Goal: Task Accomplishment & Management: Manage account settings

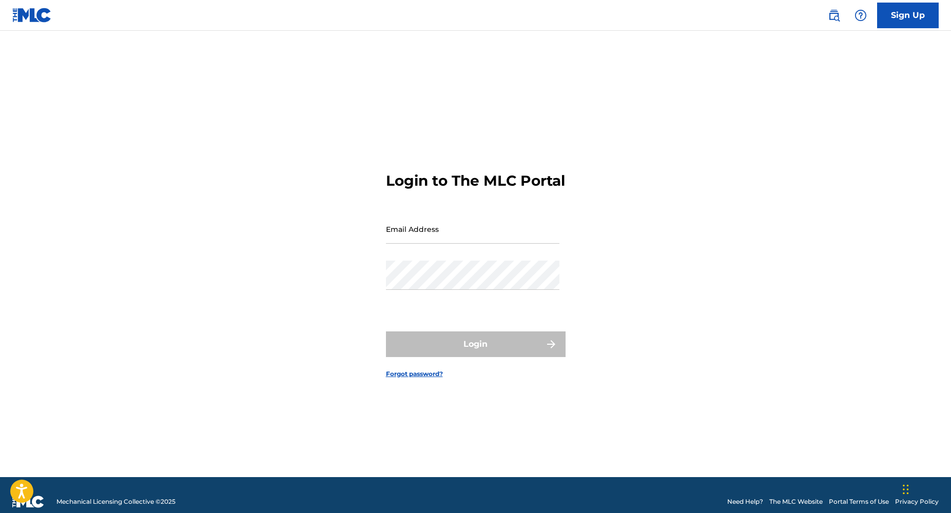
type input "[EMAIL_ADDRESS][DOMAIN_NAME]"
click at [279, 306] on div "Login to The MLC Portal Email Address [EMAIL_ADDRESS][DOMAIN_NAME] Password Log…" at bounding box center [475, 266] width 718 height 421
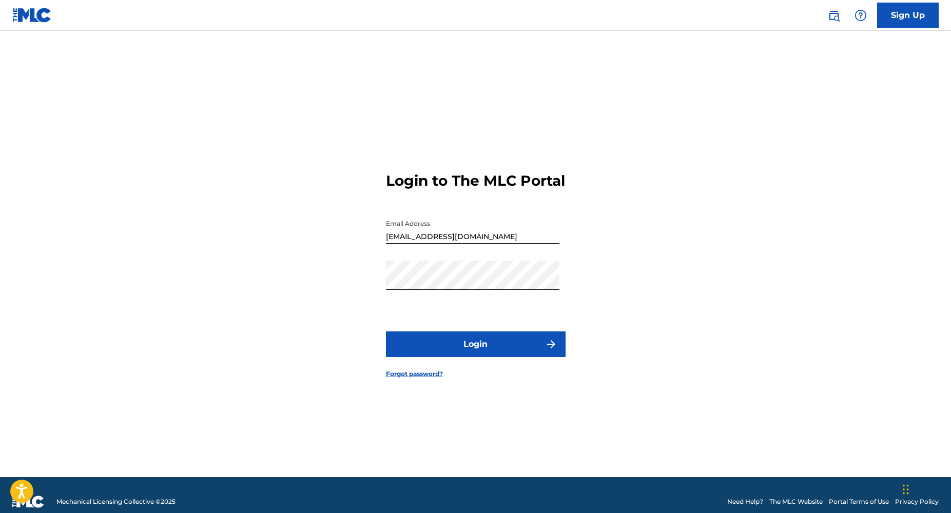
click at [465, 346] on button "Login" at bounding box center [476, 344] width 180 height 26
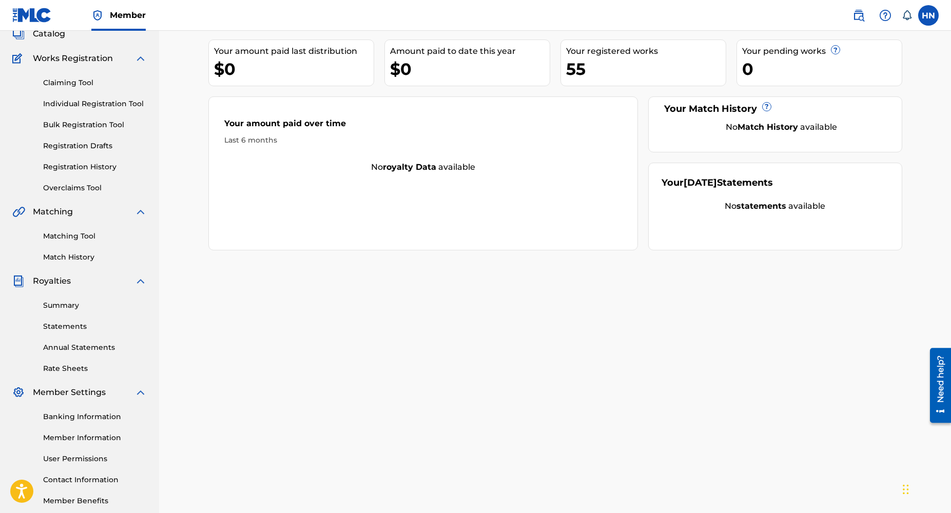
scroll to position [123, 0]
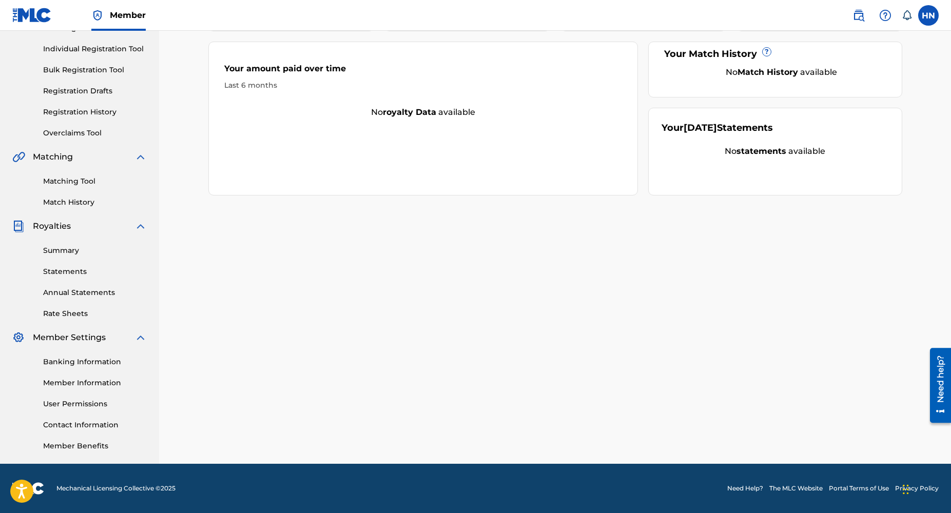
click at [82, 361] on link "Banking Information" at bounding box center [95, 362] width 104 height 11
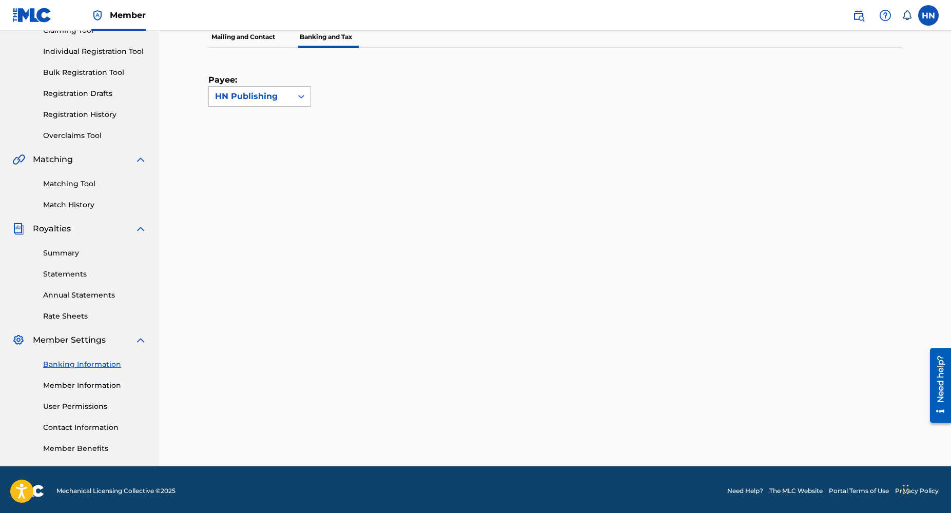
scroll to position [123, 0]
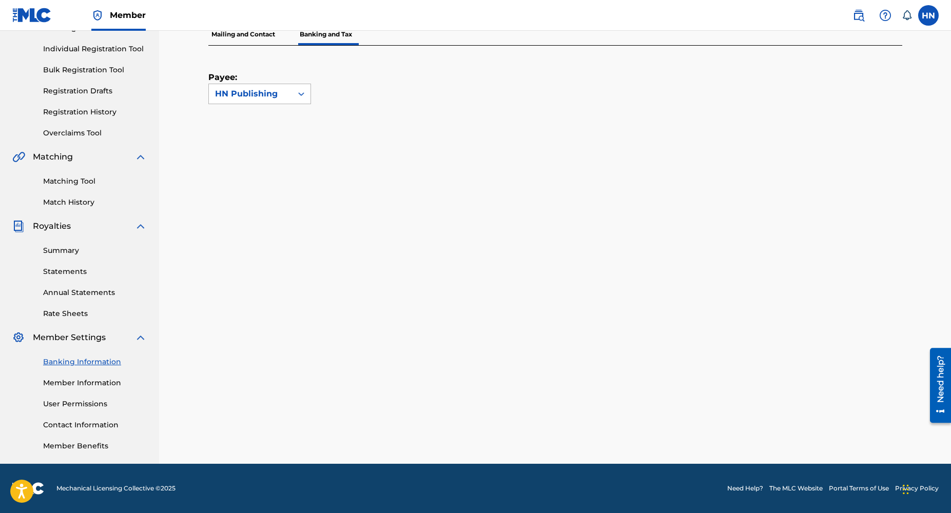
click at [283, 96] on div "HN Publishing" at bounding box center [250, 94] width 71 height 12
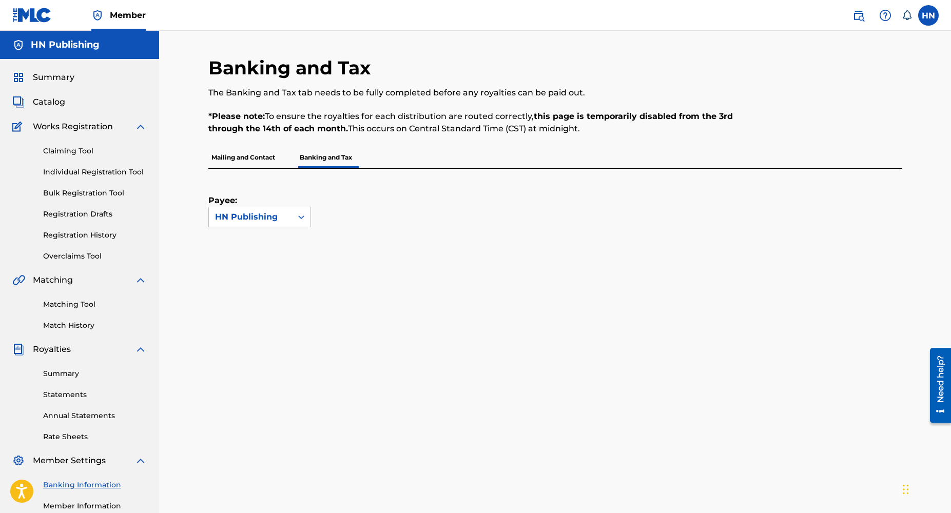
click at [44, 77] on span "Summary" at bounding box center [54, 77] width 42 height 12
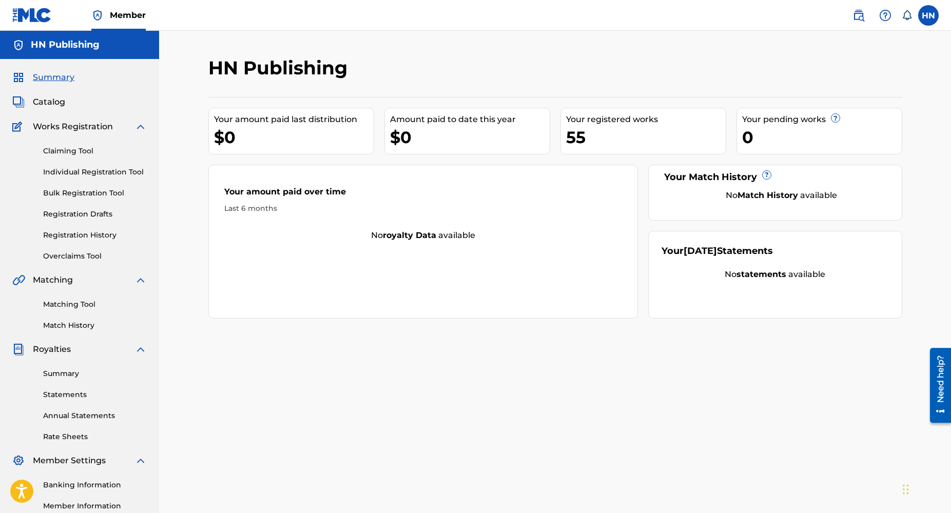
click at [90, 484] on link "Banking Information" at bounding box center [95, 485] width 104 height 11
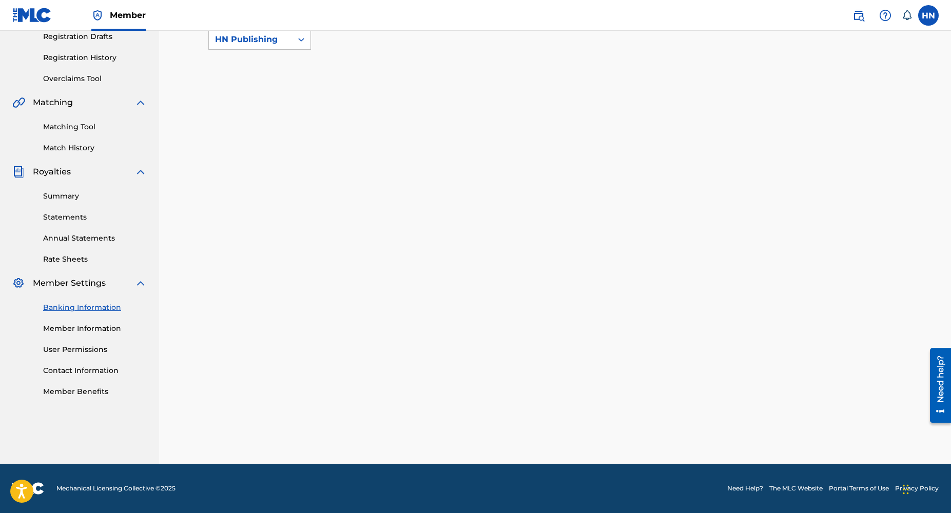
scroll to position [177, 0]
